Goal: Find specific fact: Find specific fact

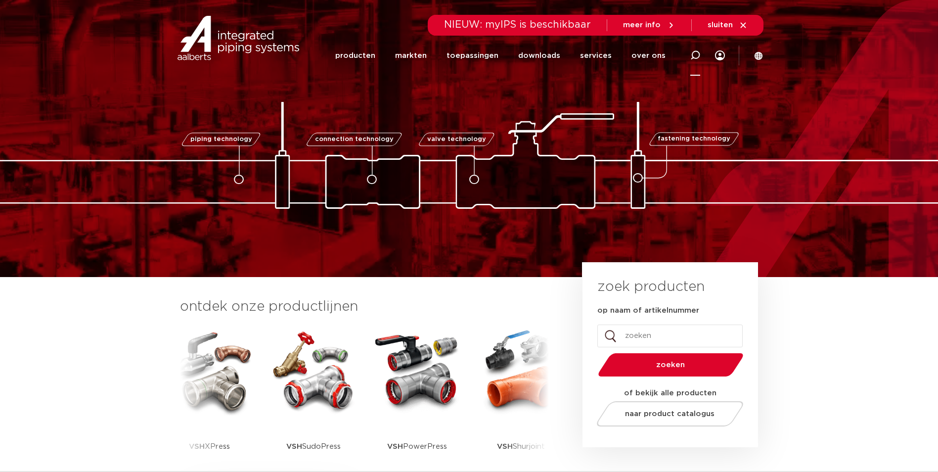
click at [695, 56] on icon at bounding box center [696, 55] width 10 height 10
type input "zolder"
click button "Zoeken" at bounding box center [0, 0] width 0 height 0
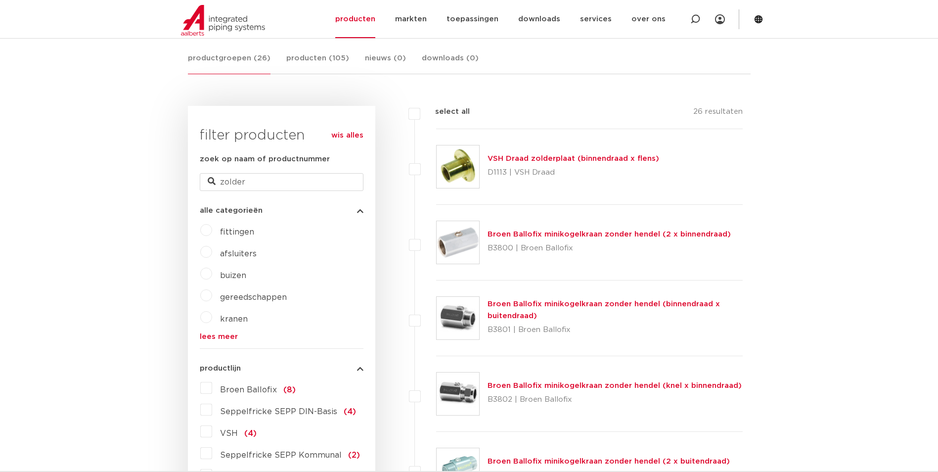
click at [558, 160] on link "VSH Draad zolderplaat (binnendraad x flens)" at bounding box center [574, 158] width 172 height 7
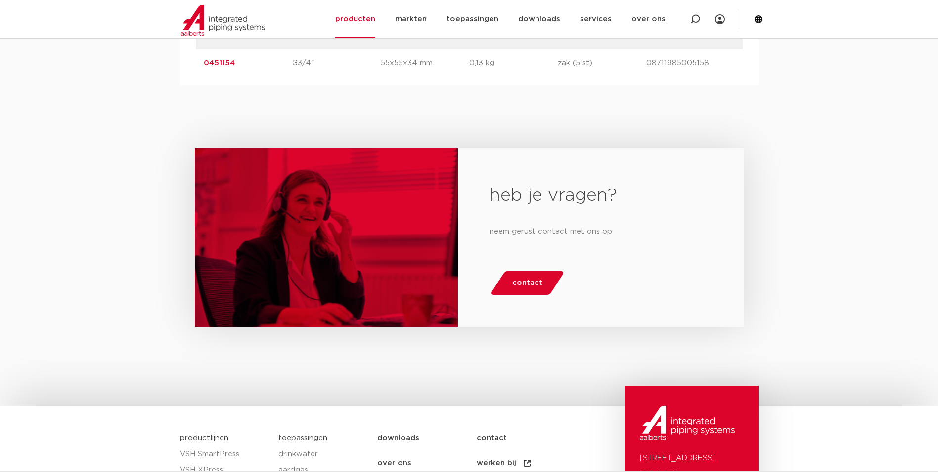
scroll to position [622, 0]
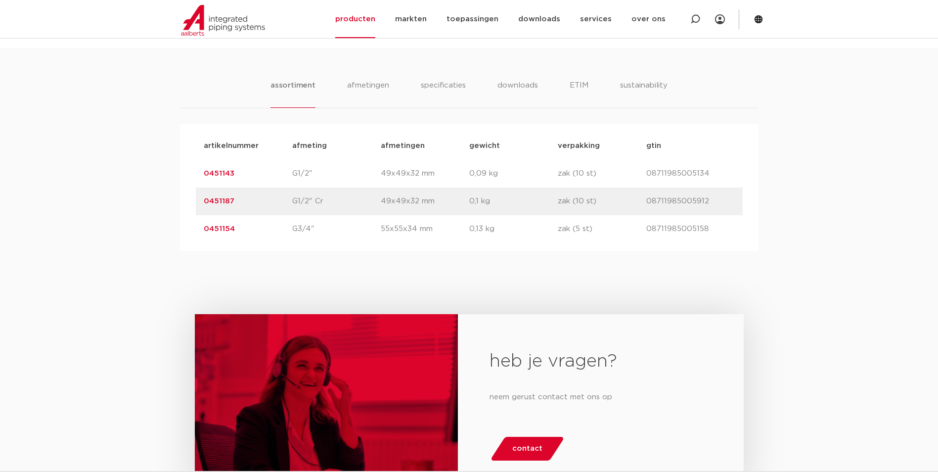
drag, startPoint x: 256, startPoint y: 205, endPoint x: 176, endPoint y: 207, distance: 79.7
click at [176, 207] on div "assortiment afmetingen specificaties downloads ETIM sustainability assortiment …" at bounding box center [469, 149] width 938 height 203
copy link "0451187"
